Goal: Unclear

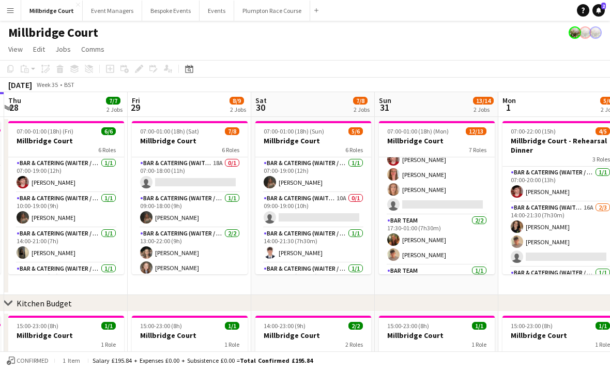
scroll to position [177, 0]
